Goal: Task Accomplishment & Management: Complete application form

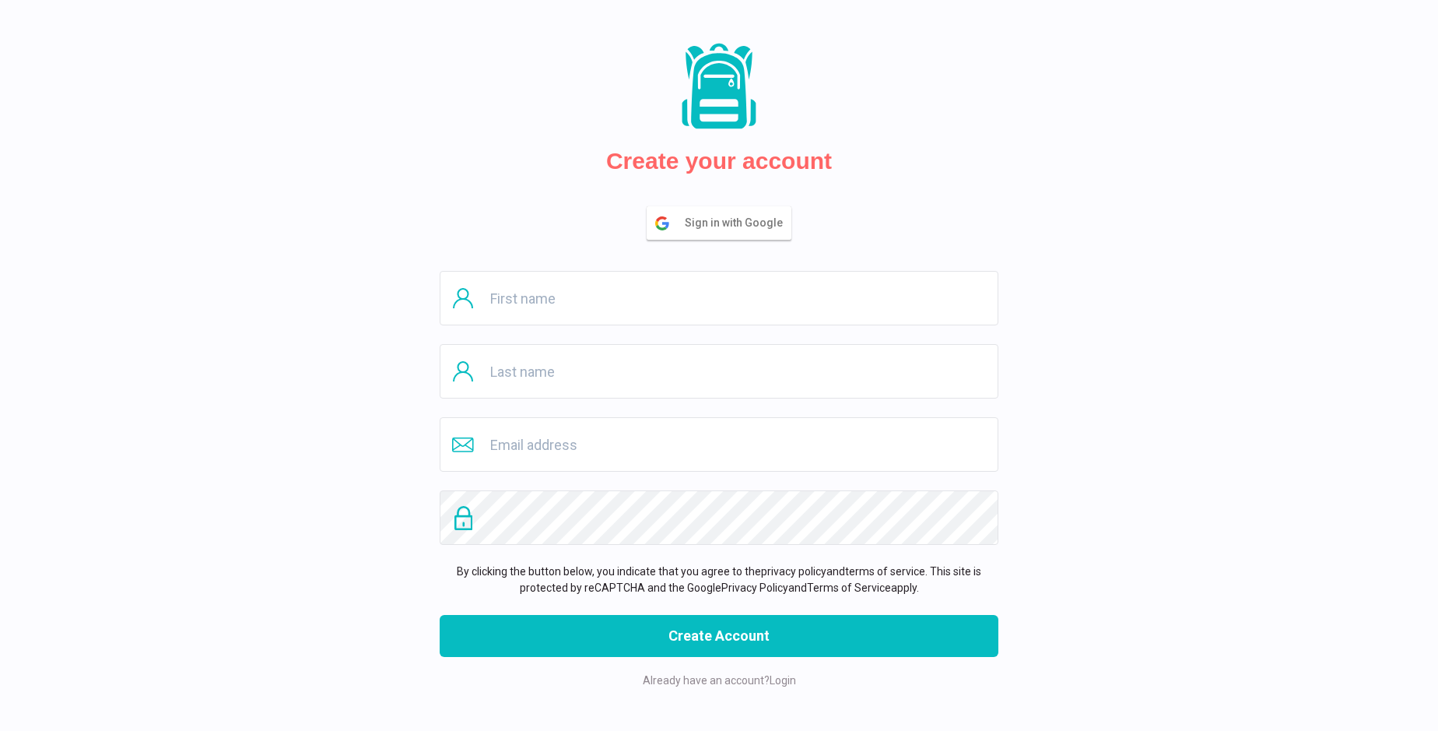
click at [719, 298] on input "text" at bounding box center [719, 298] width 559 height 54
type input "Anjali"
click at [719, 371] on input "text" at bounding box center [719, 371] width 559 height 54
type input "Rutherford"
click at [719, 444] on input "email" at bounding box center [719, 444] width 559 height 54
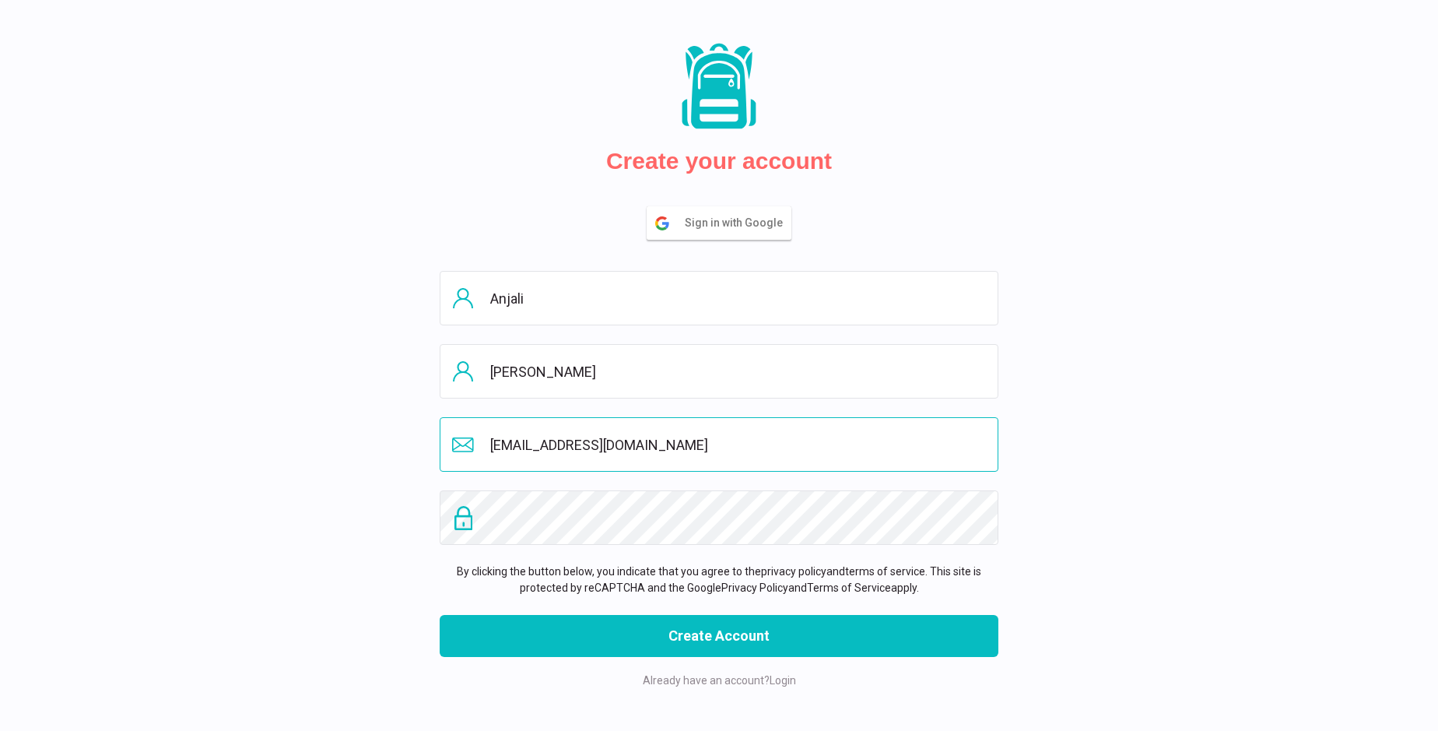
type input "allyn.perezsantos@gmail.com"
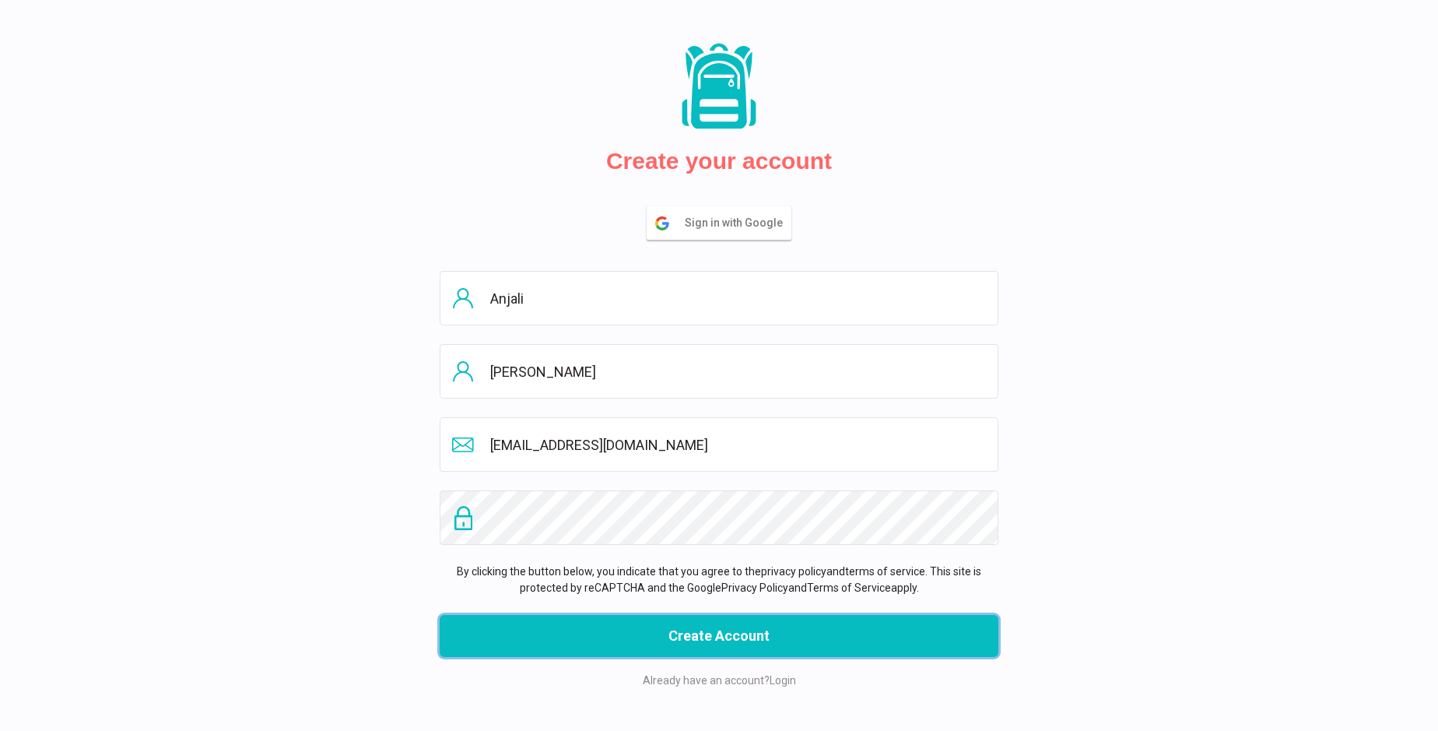
click at [719, 636] on button "Create Account" at bounding box center [719, 636] width 559 height 42
